Goal: Information Seeking & Learning: Learn about a topic

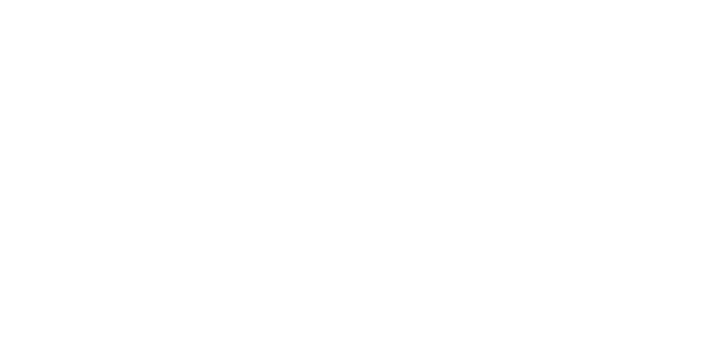
click at [349, 87] on div at bounding box center [359, 170] width 719 height 341
click at [363, 152] on div at bounding box center [359, 170] width 719 height 341
click at [363, 159] on img at bounding box center [360, 171] width 24 height 24
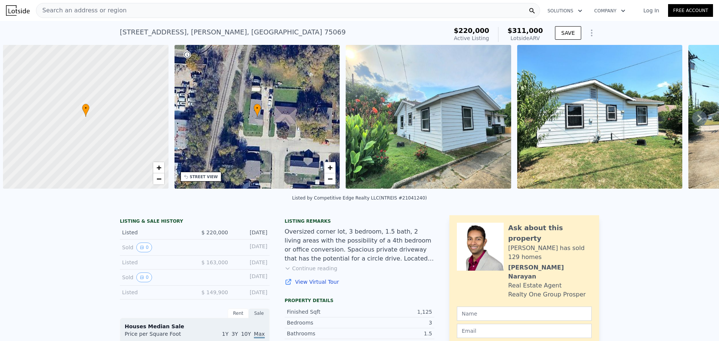
scroll to position [0, 3]
